Goal: Communication & Community: Answer question/provide support

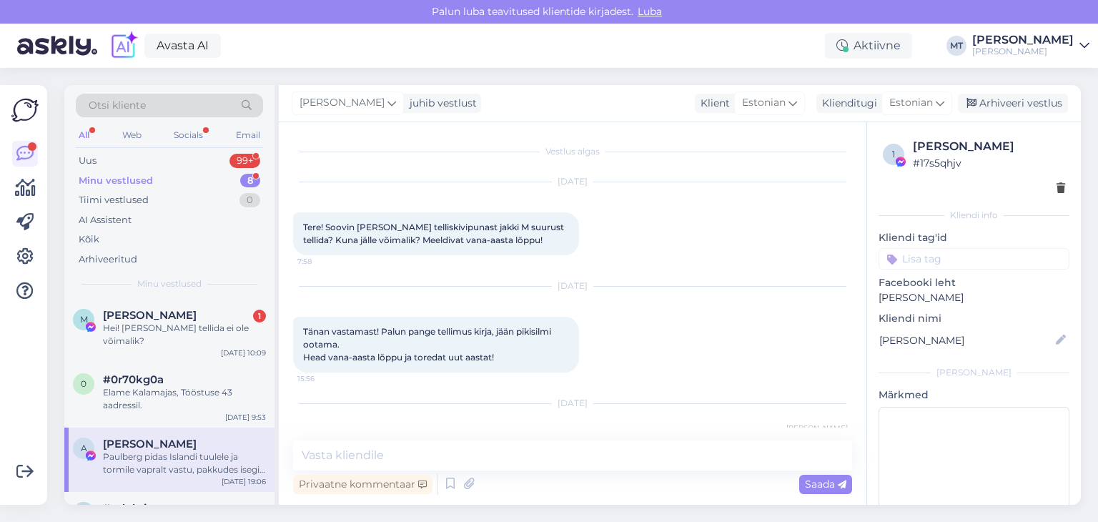
scroll to position [3345, 0]
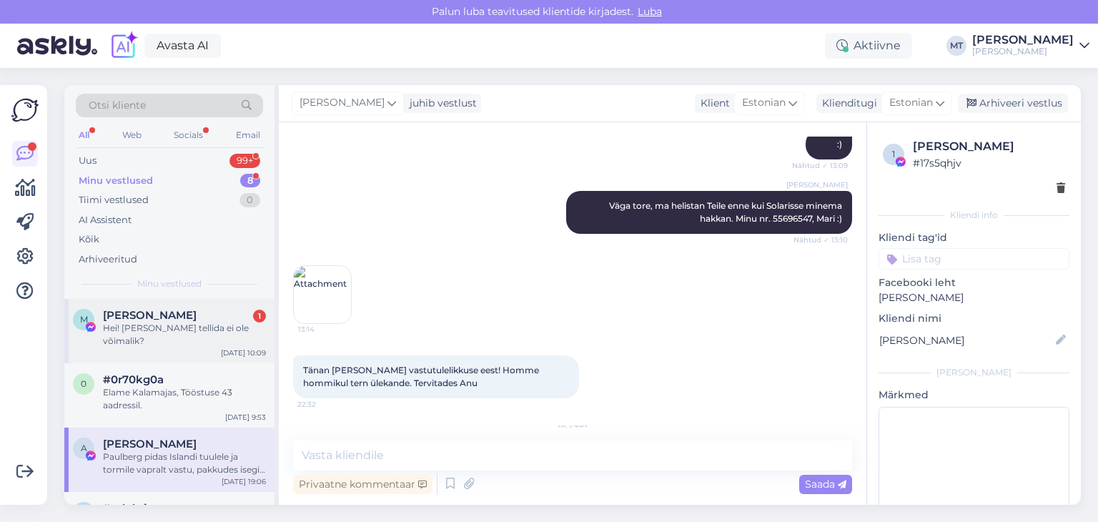
click at [134, 329] on div "Hei! [PERSON_NAME] tellida ei ole võimalik?" at bounding box center [184, 335] width 163 height 26
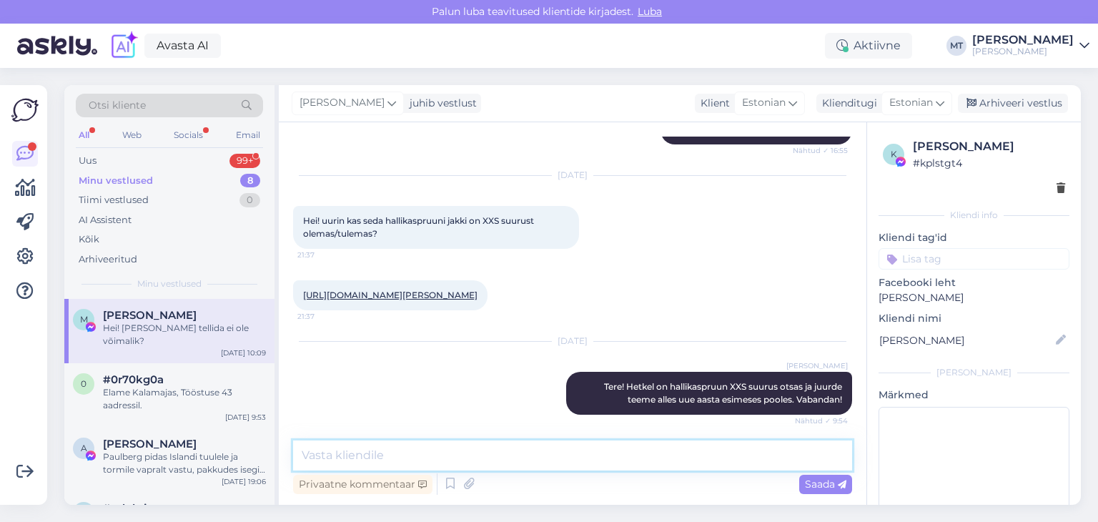
click at [395, 455] on textarea at bounding box center [572, 455] width 559 height 30
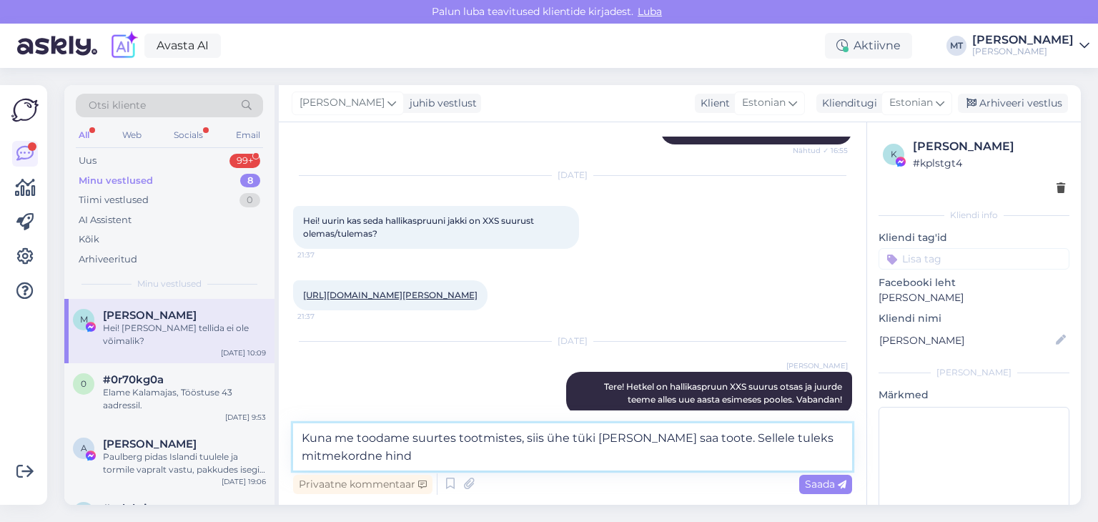
click at [706, 435] on textarea "Kuna me toodame suurtes tootmistes, siis ühe tüki [PERSON_NAME] saa toote. Sell…" at bounding box center [572, 446] width 559 height 47
drag, startPoint x: 634, startPoint y: 453, endPoint x: 470, endPoint y: 461, distance: 164.6
click at [470, 461] on textarea "Kuna me toodame suurtes tootmistes, siis ühe tüki [PERSON_NAME] saa toote. Peam…" at bounding box center [572, 446] width 559 height 47
type textarea "Kuna me toodame suurtes tootmistes, siis ühe tüki [PERSON_NAME] saa toote. Peam…"
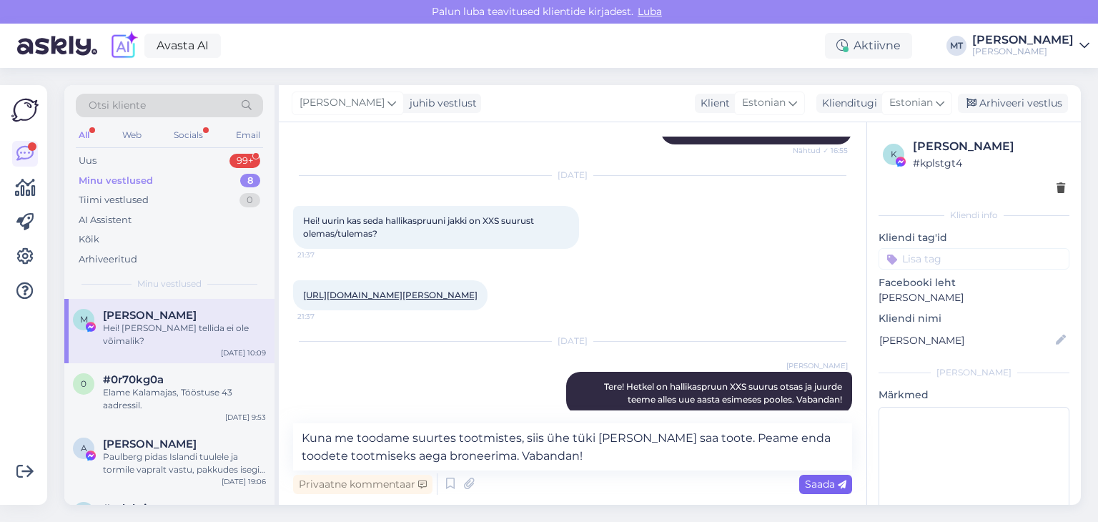
click at [814, 486] on span "Saada" at bounding box center [825, 484] width 41 height 13
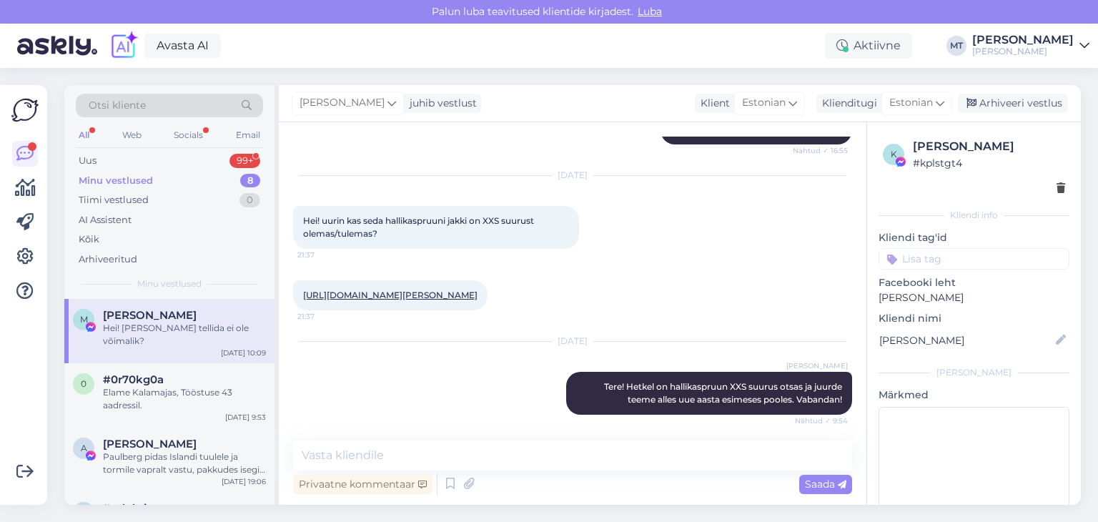
scroll to position [1888, 0]
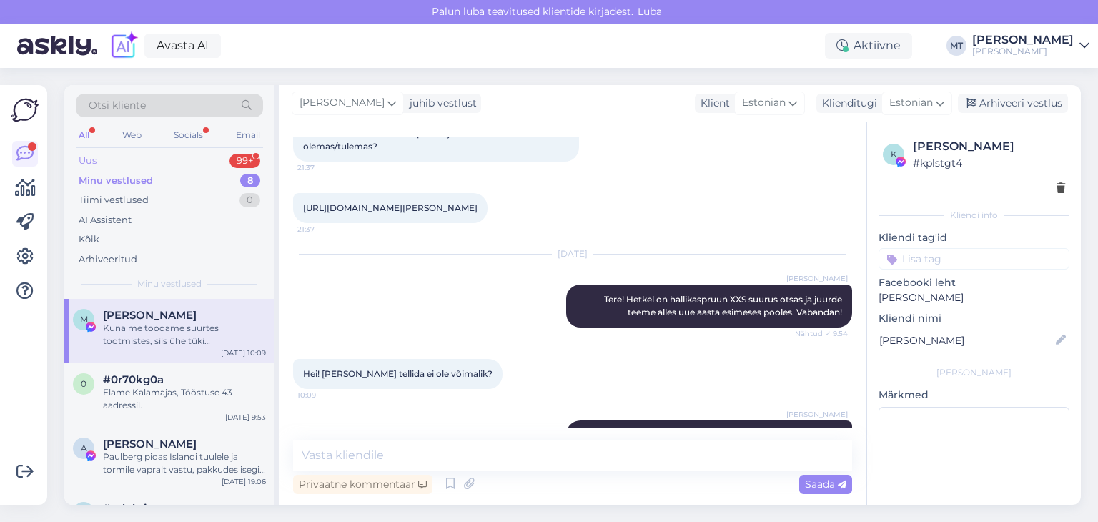
click at [89, 158] on div "Uus" at bounding box center [88, 161] width 18 height 14
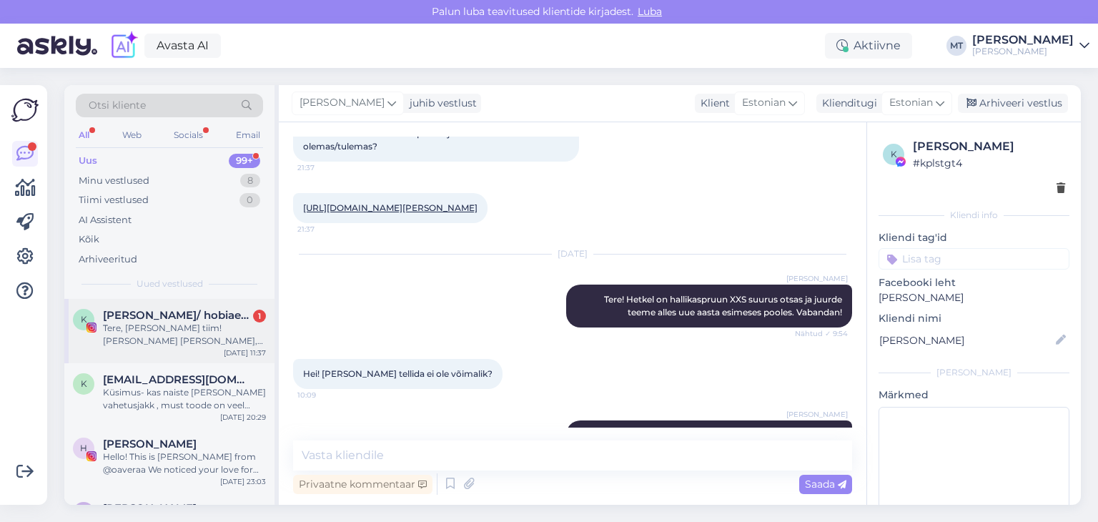
click at [183, 332] on div "Tere, [PERSON_NAME] tiim! [PERSON_NAME] [PERSON_NAME], sisulooja lehega [PERSON…" at bounding box center [184, 335] width 163 height 26
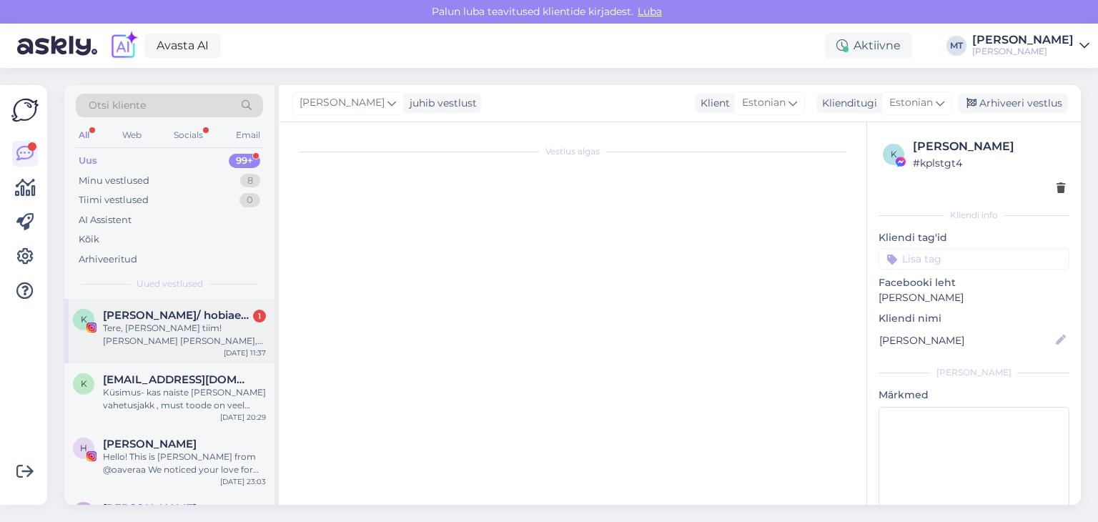
scroll to position [30, 0]
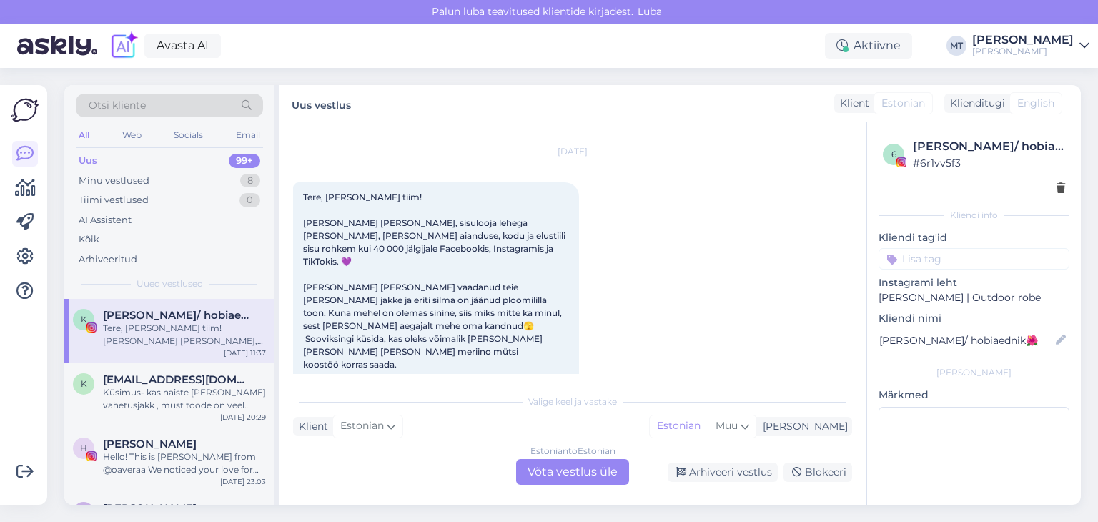
click at [723, 236] on div "[DATE] Tere, [PERSON_NAME] tiim! [PERSON_NAME] [PERSON_NAME], sisulooja lehega …" at bounding box center [572, 382] width 559 height 491
click at [100, 178] on div "Minu vestlused" at bounding box center [114, 181] width 71 height 14
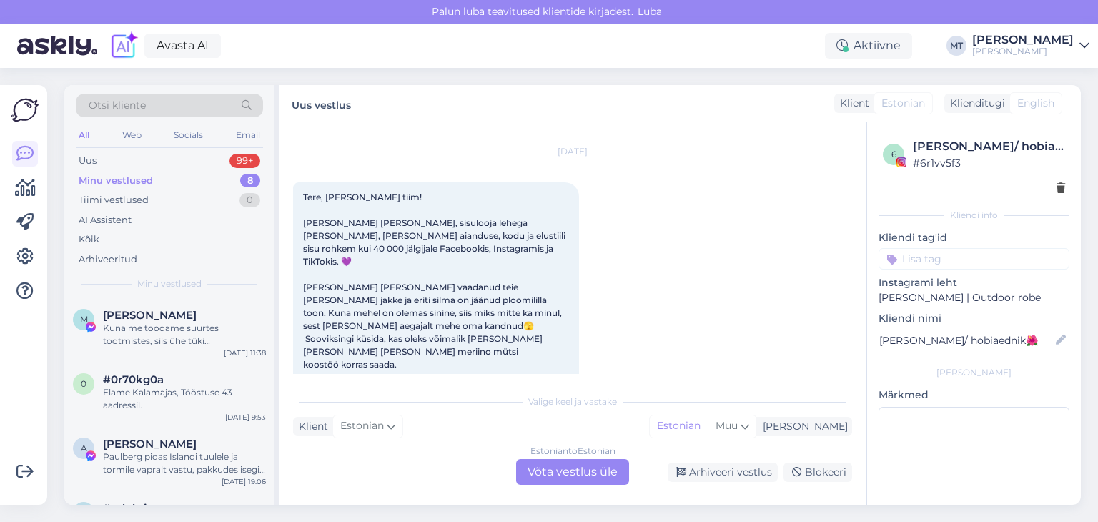
click at [83, 177] on div "Minu vestlused" at bounding box center [116, 181] width 74 height 14
